Goal: Information Seeking & Learning: Learn about a topic

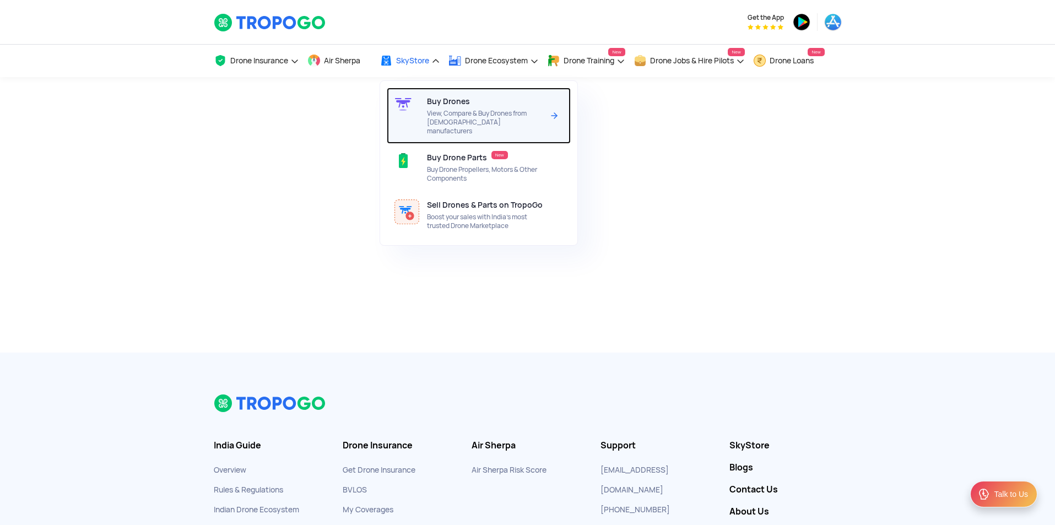
click at [435, 99] on span "Buy Drones" at bounding box center [448, 101] width 43 height 9
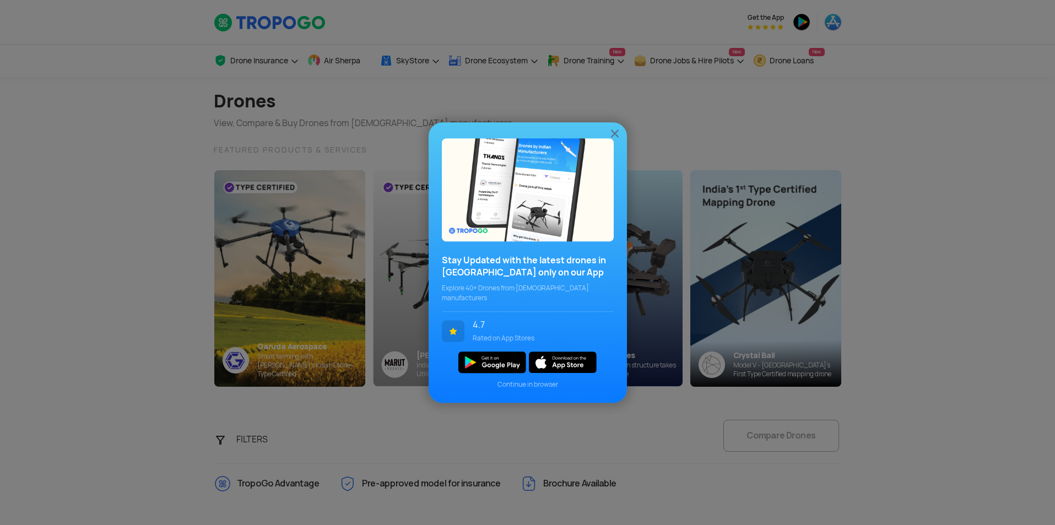
click at [609, 140] on img at bounding box center [614, 133] width 13 height 13
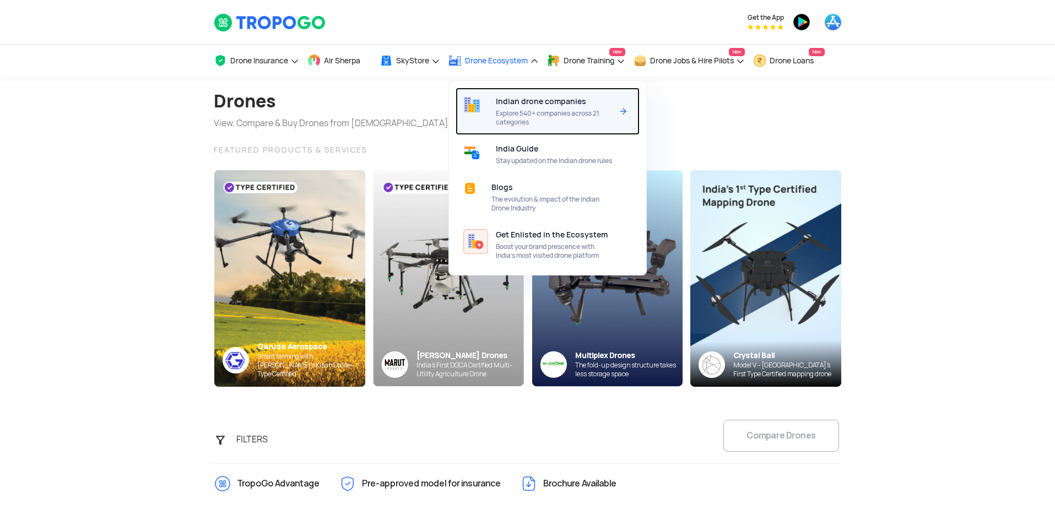
click at [506, 99] on span "Indian drone companies" at bounding box center [541, 101] width 90 height 9
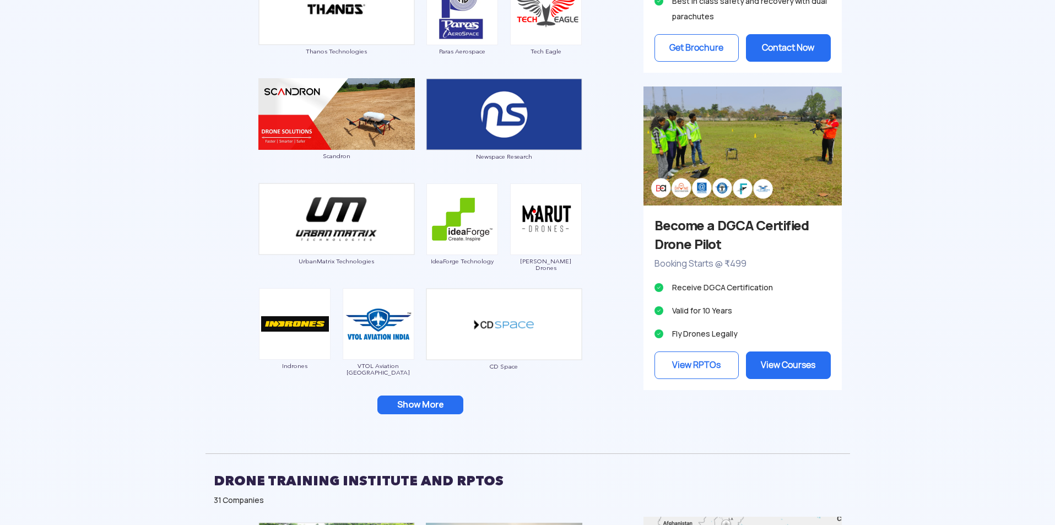
scroll to position [1102, 0]
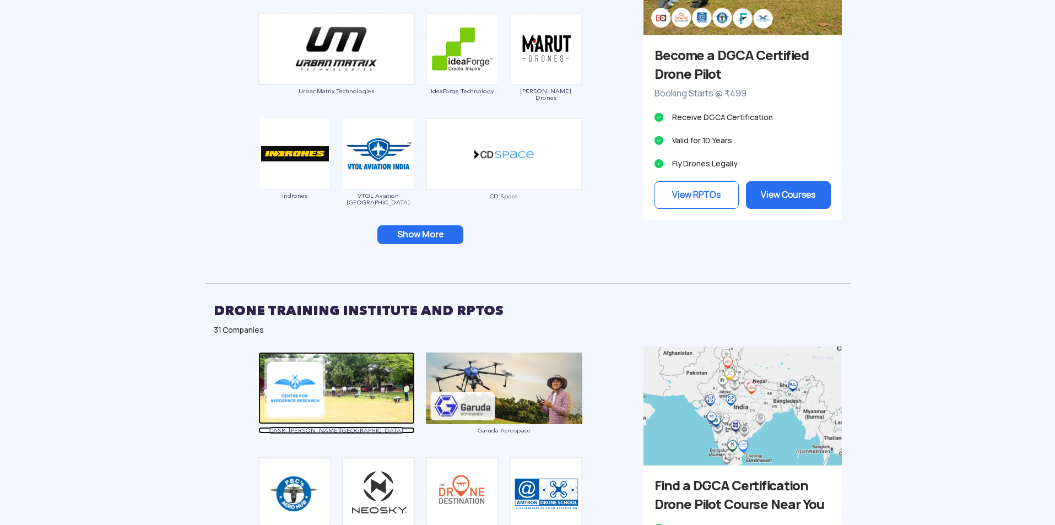
click at [331, 393] on img at bounding box center [336, 388] width 156 height 72
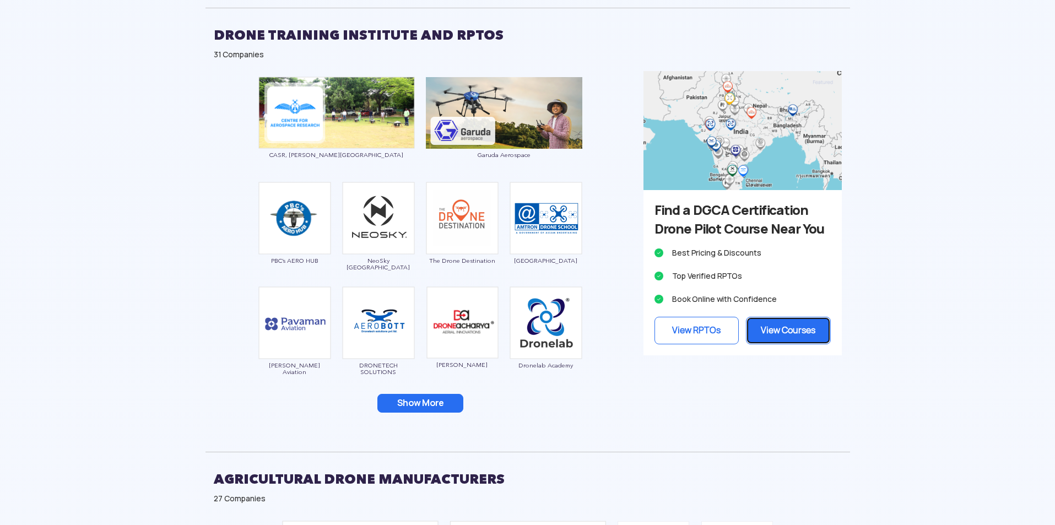
click at [773, 344] on link "View Courses" at bounding box center [788, 331] width 85 height 28
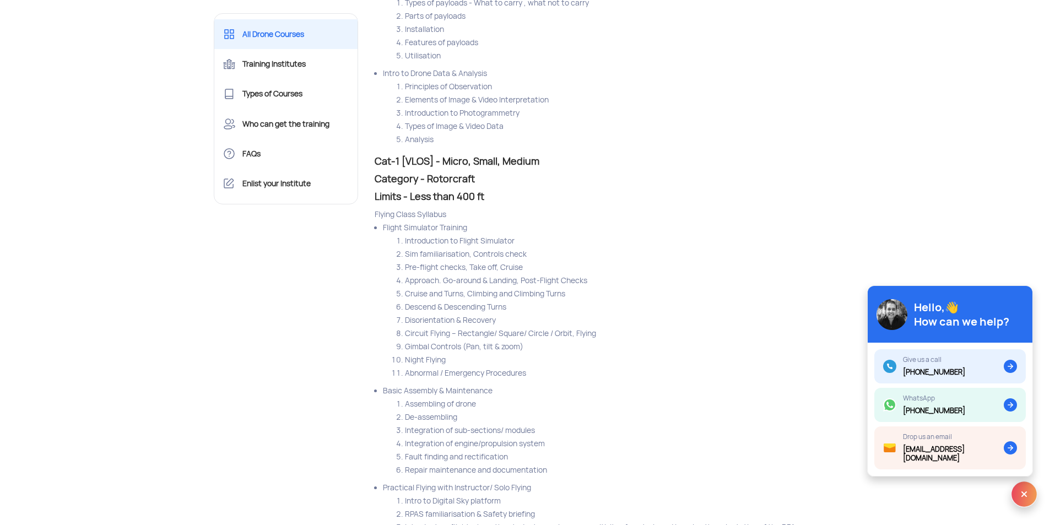
scroll to position [3140, 0]
